Goal: Transaction & Acquisition: Obtain resource

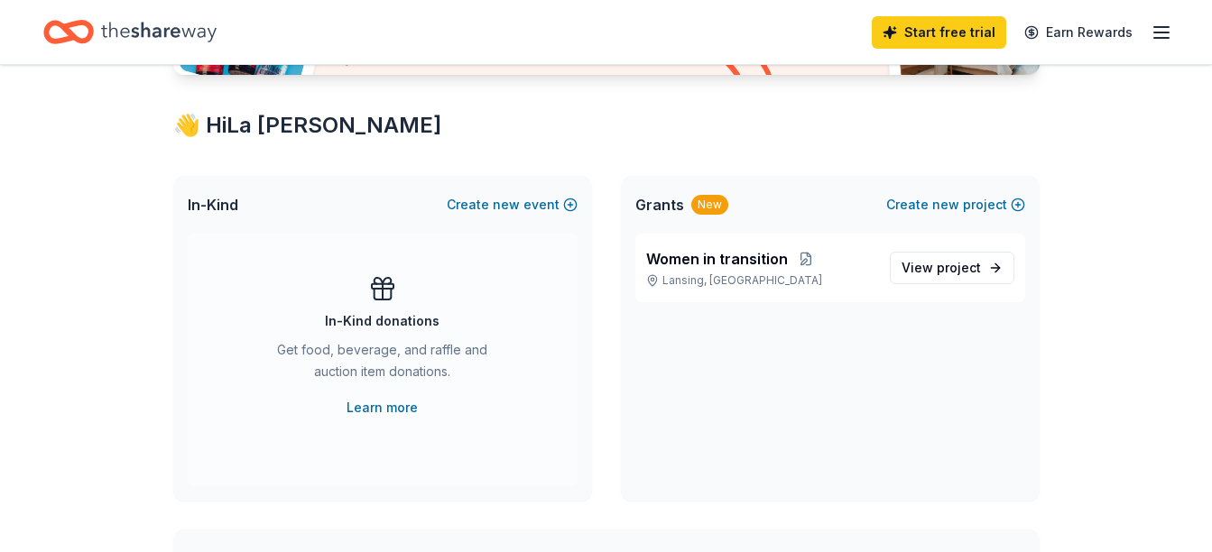
scroll to position [271, 0]
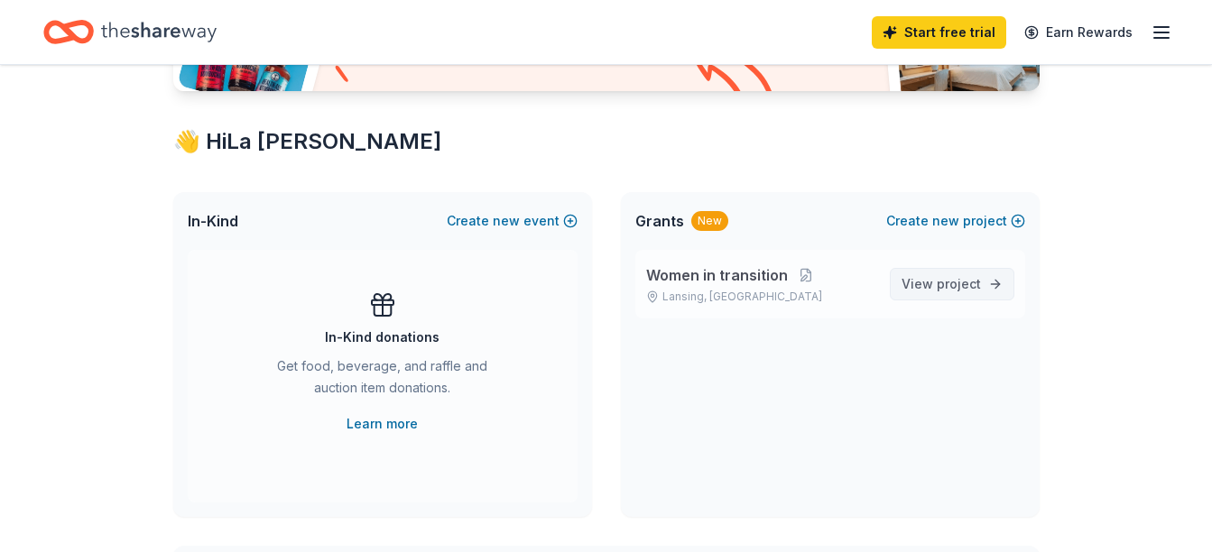
click at [945, 278] on span "project" at bounding box center [959, 283] width 44 height 15
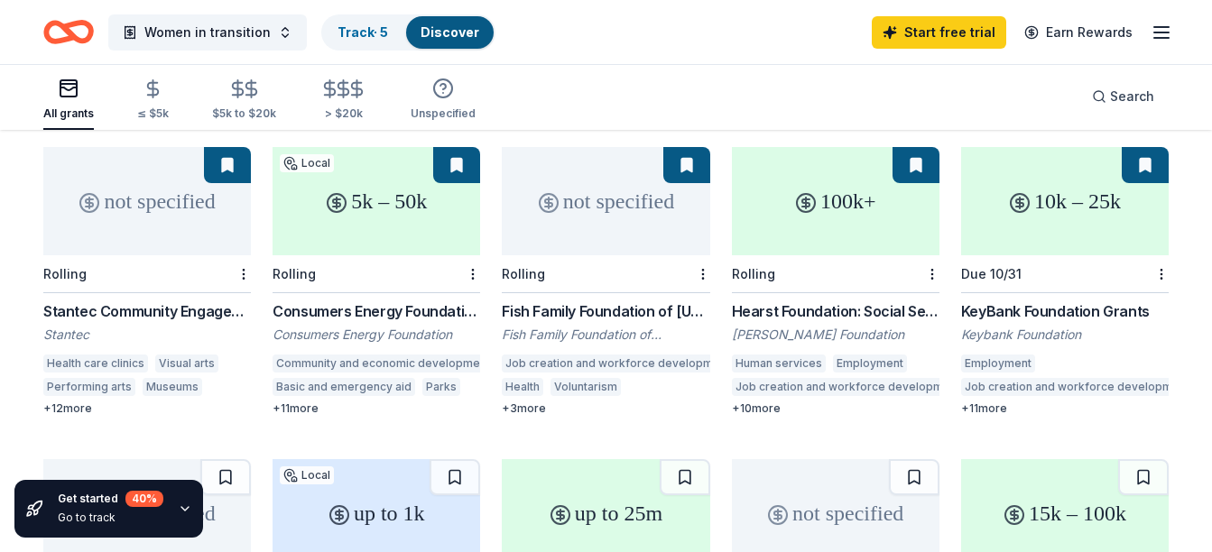
scroll to position [180, 0]
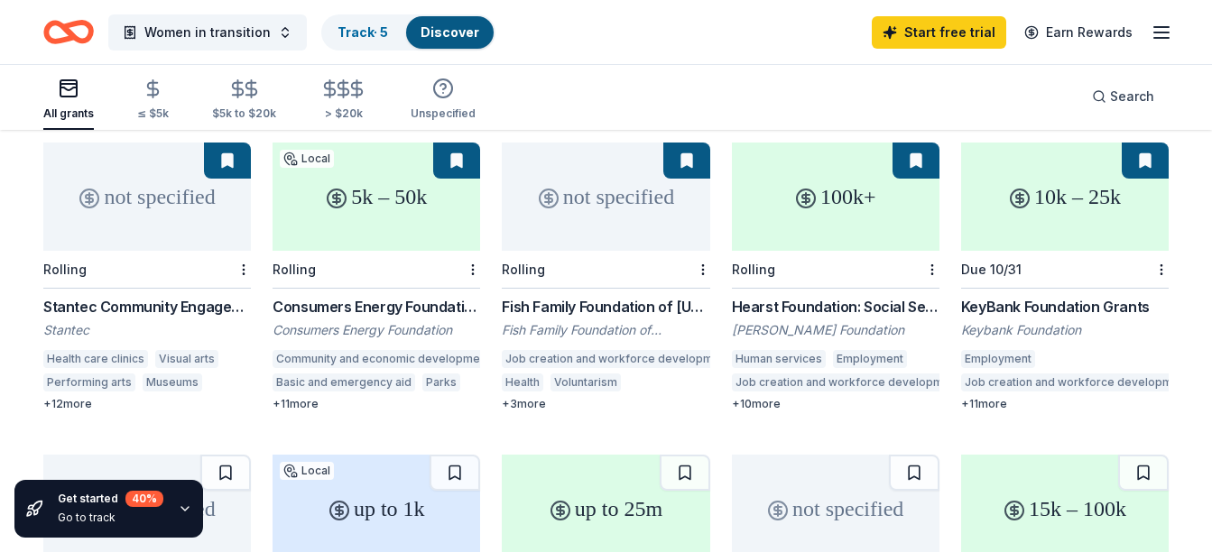
click at [130, 296] on div "Stantec Community Engagement Grant" at bounding box center [147, 307] width 208 height 22
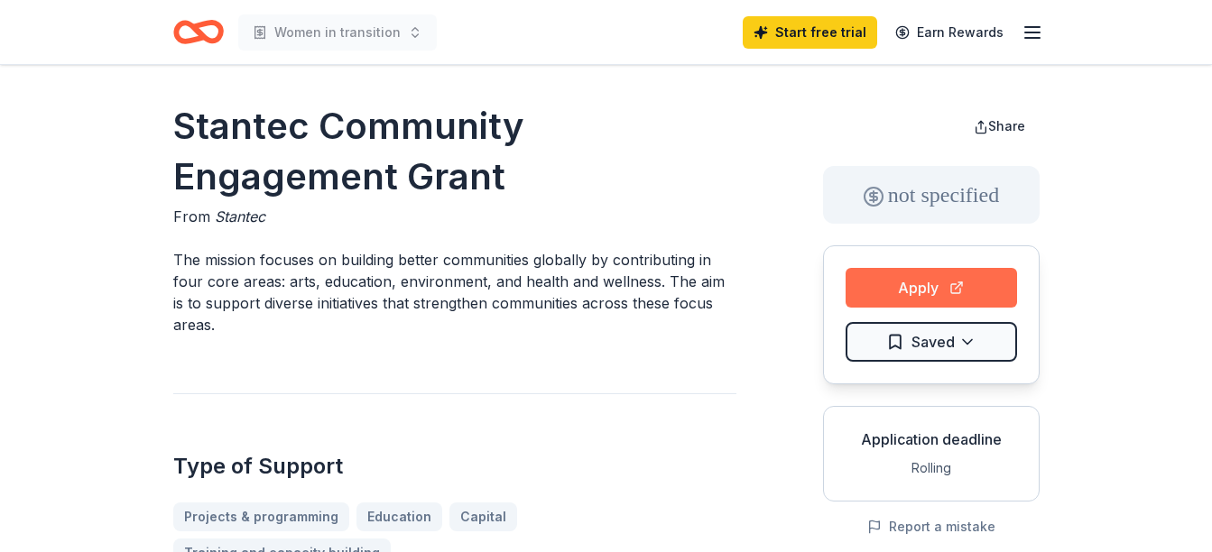
click at [961, 285] on button "Apply" at bounding box center [931, 288] width 171 height 40
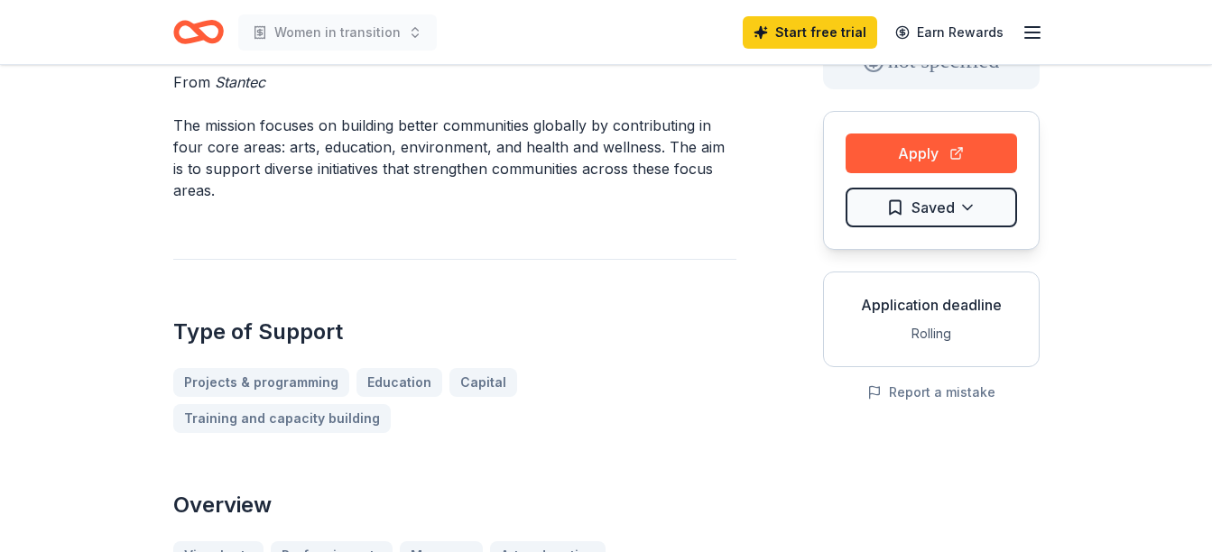
scroll to position [90, 0]
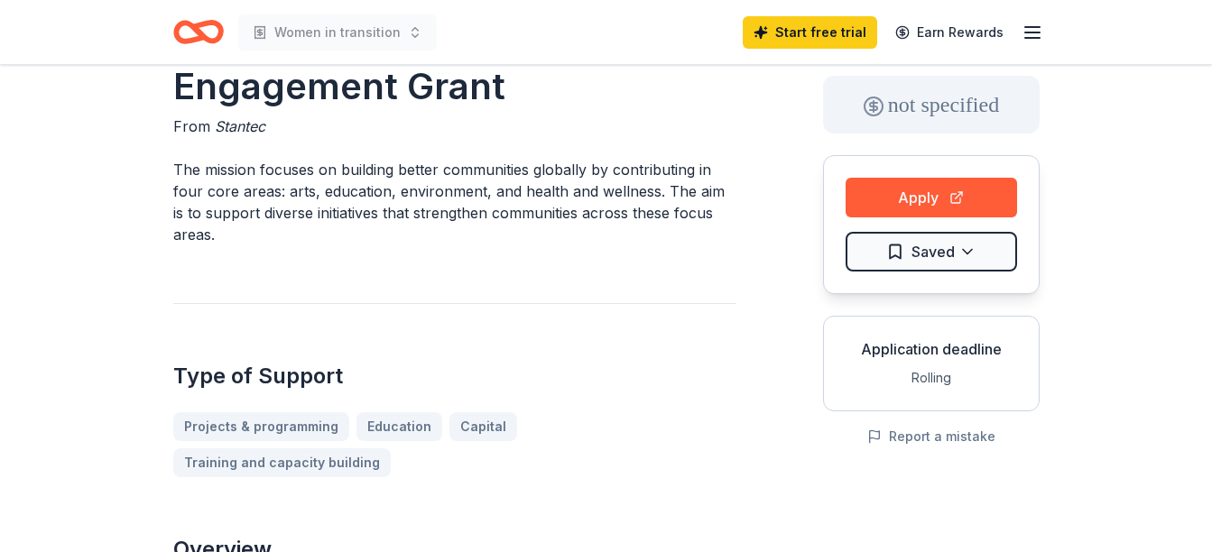
drag, startPoint x: 174, startPoint y: 164, endPoint x: 236, endPoint y: 236, distance: 94.7
click at [236, 236] on p "The mission focuses on building better communities globally by contributing in …" at bounding box center [454, 202] width 563 height 87
drag, startPoint x: 170, startPoint y: 170, endPoint x: 215, endPoint y: 239, distance: 82.9
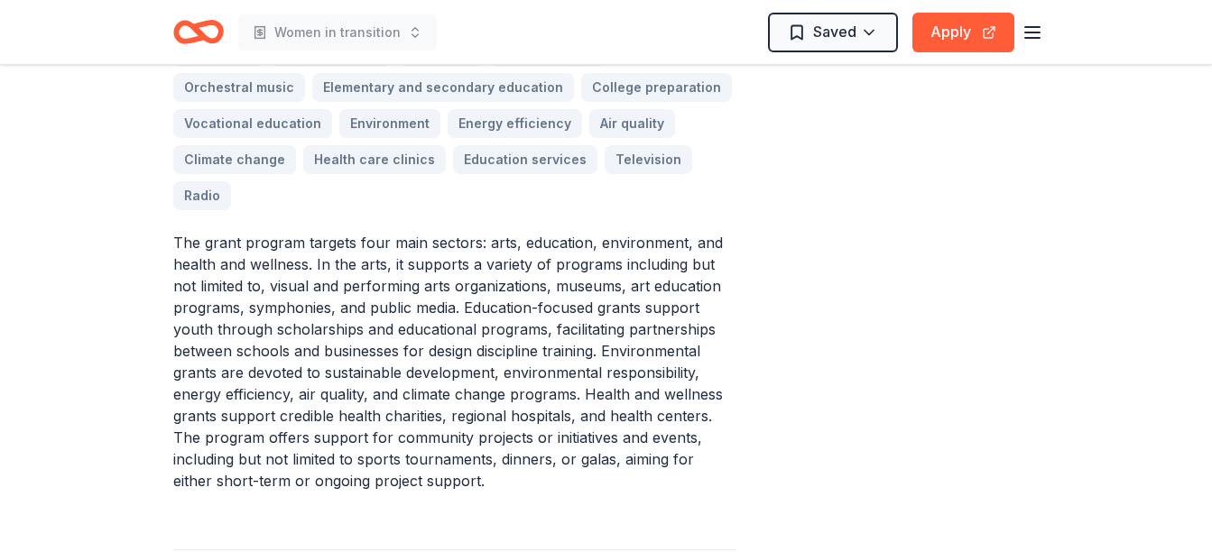
scroll to position [541, 0]
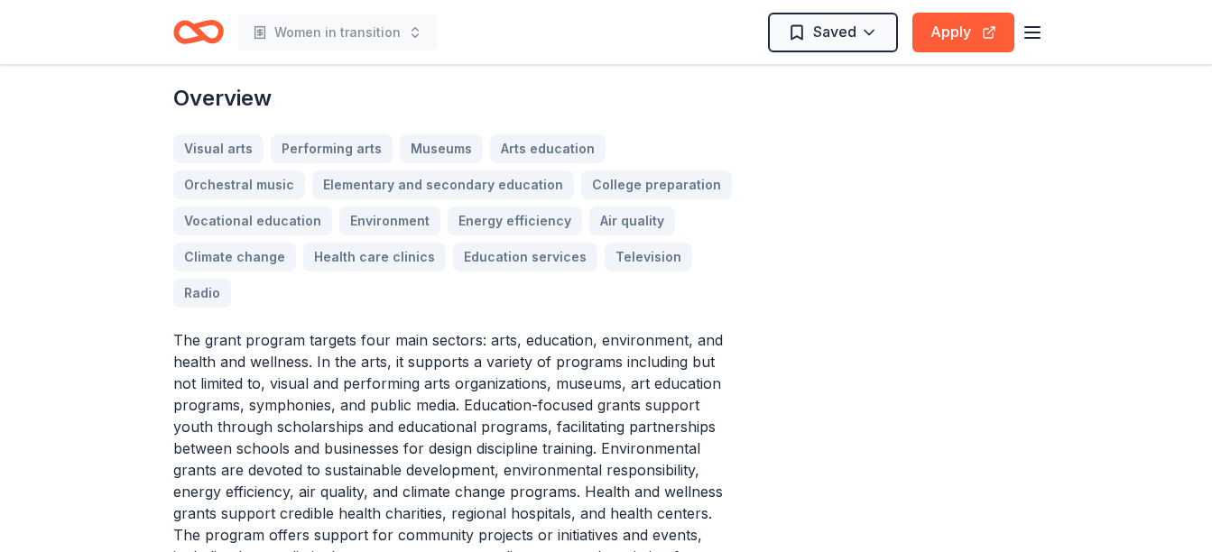
drag, startPoint x: 177, startPoint y: 266, endPoint x: 547, endPoint y: 290, distance: 370.8
click at [547, 329] on p "The grant program targets four main sectors: arts, education, environment, and …" at bounding box center [454, 459] width 563 height 260
drag, startPoint x: 435, startPoint y: 287, endPoint x: 571, endPoint y: 354, distance: 151.8
click at [575, 353] on p "The grant program targets four main sectors: arts, education, environment, and …" at bounding box center [454, 459] width 563 height 260
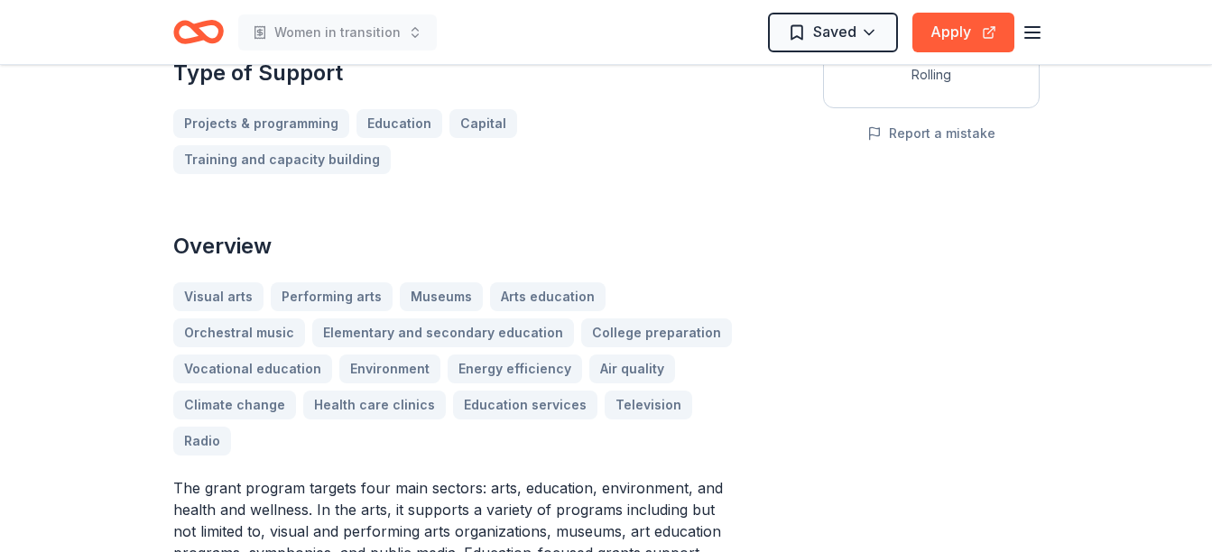
scroll to position [271, 0]
